Goal: Task Accomplishment & Management: Manage account settings

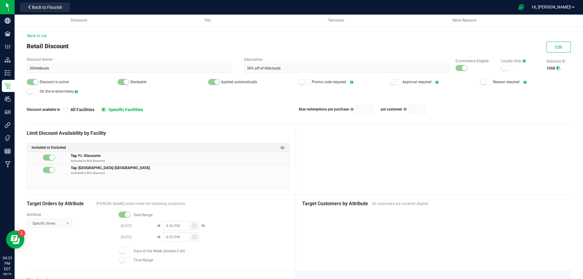
click at [16, 5] on nav "Sunshine Manufacturing Back to Flourish Hi, Octavius!" at bounding box center [299, 7] width 569 height 15
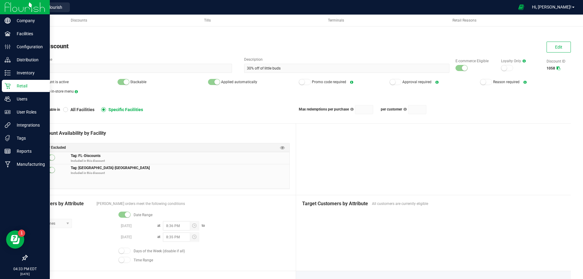
click at [11, 9] on img at bounding box center [25, 7] width 41 height 14
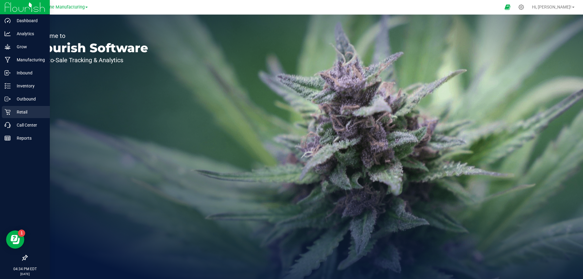
click at [19, 109] on p "Retail" at bounding box center [29, 111] width 36 height 7
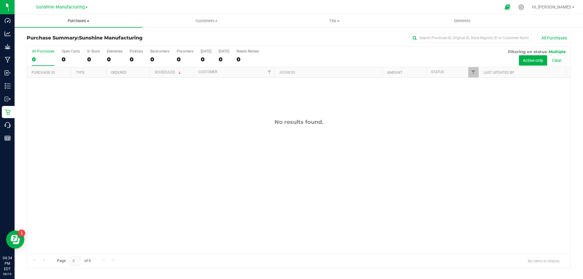
click at [84, 22] on span "Purchases" at bounding box center [79, 20] width 128 height 5
click at [81, 5] on span "Sunshine Manufacturing" at bounding box center [60, 7] width 49 height 5
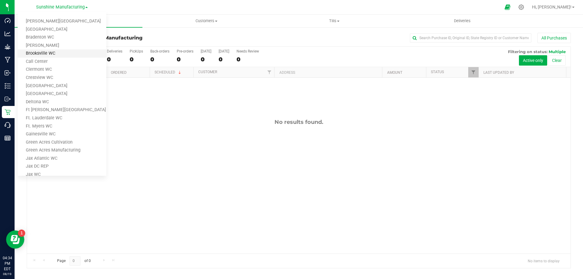
click at [43, 50] on link "Brooksville WC" at bounding box center [62, 54] width 89 height 8
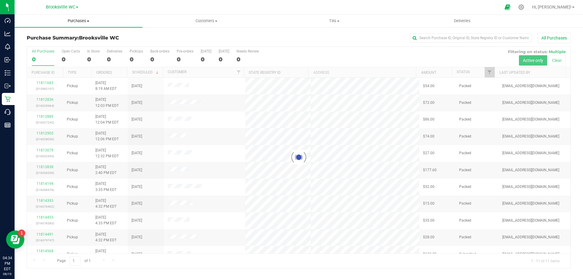
click at [82, 20] on span "Purchases" at bounding box center [79, 20] width 128 height 5
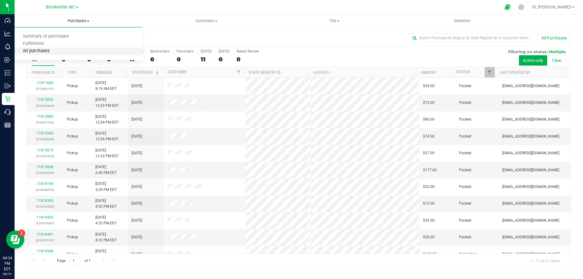
click at [32, 50] on span "All purchases" at bounding box center [36, 51] width 43 height 5
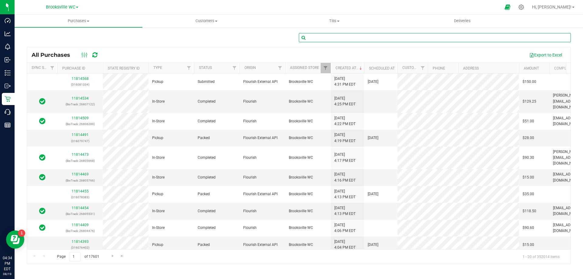
click at [320, 38] on input "text" at bounding box center [435, 37] width 272 height 9
paste input "11812370"
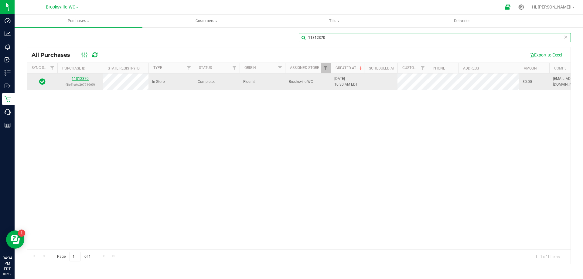
type input "11812370"
click at [83, 79] on link "11812370" at bounding box center [80, 79] width 17 height 4
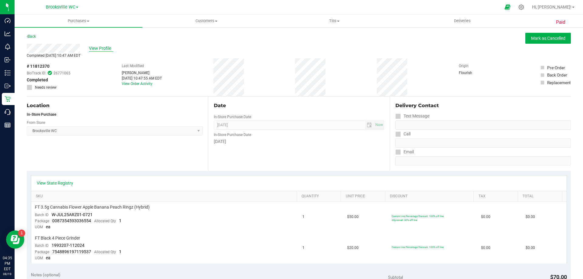
click at [99, 47] on span "View Profile" at bounding box center [101, 48] width 24 height 6
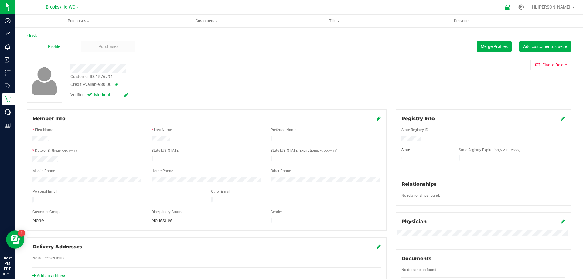
click at [118, 86] on span at bounding box center [115, 84] width 6 height 4
click at [119, 87] on span "$0.00 0" at bounding box center [123, 85] width 45 height 9
type input "60"
type input "$60.00"
click at [151, 87] on span at bounding box center [151, 86] width 7 height 4
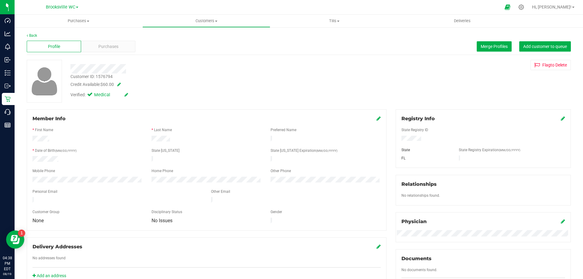
click at [118, 83] on span at bounding box center [118, 84] width 6 height 4
click at [115, 85] on span "$60.00 60" at bounding box center [123, 85] width 45 height 9
click at [115, 86] on input "60" at bounding box center [124, 86] width 45 height 9
type input "6"
type input "0"
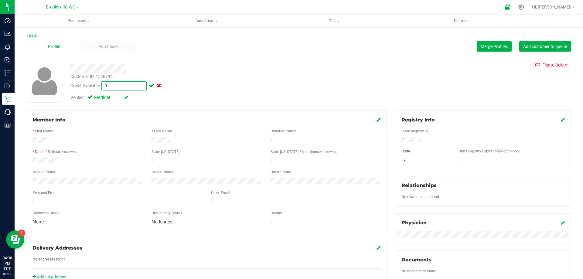
type input "$0.00"
click at [151, 85] on span at bounding box center [151, 86] width 7 height 4
